Goal: Find specific page/section: Find specific page/section

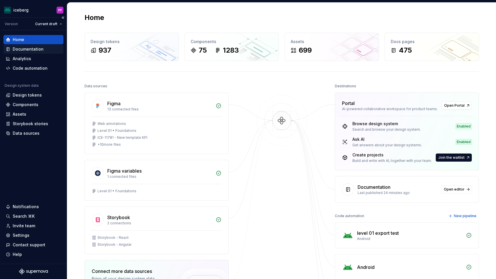
click at [39, 48] on div "Documentation" at bounding box center [28, 49] width 31 height 6
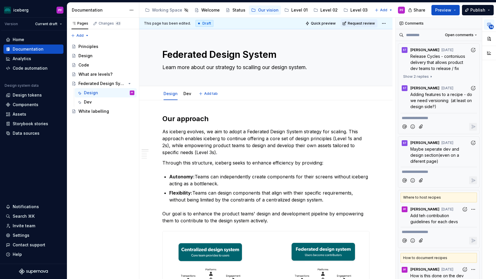
type textarea "*"
